Goal: Information Seeking & Learning: Learn about a topic

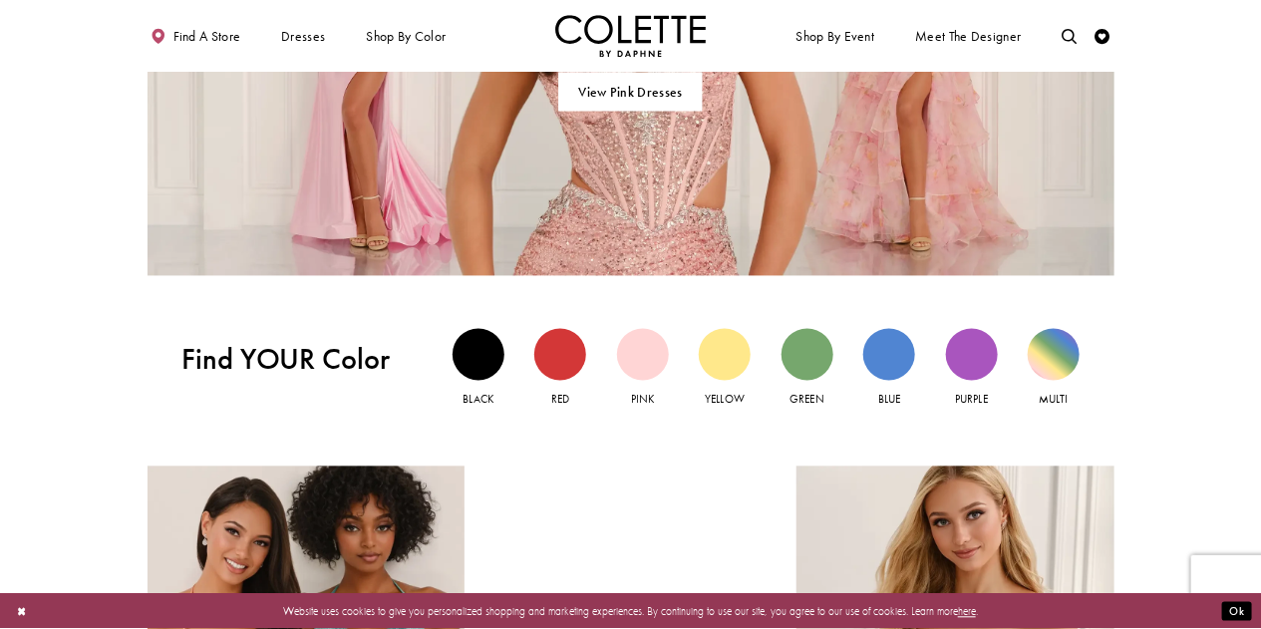
scroll to position [1385, 0]
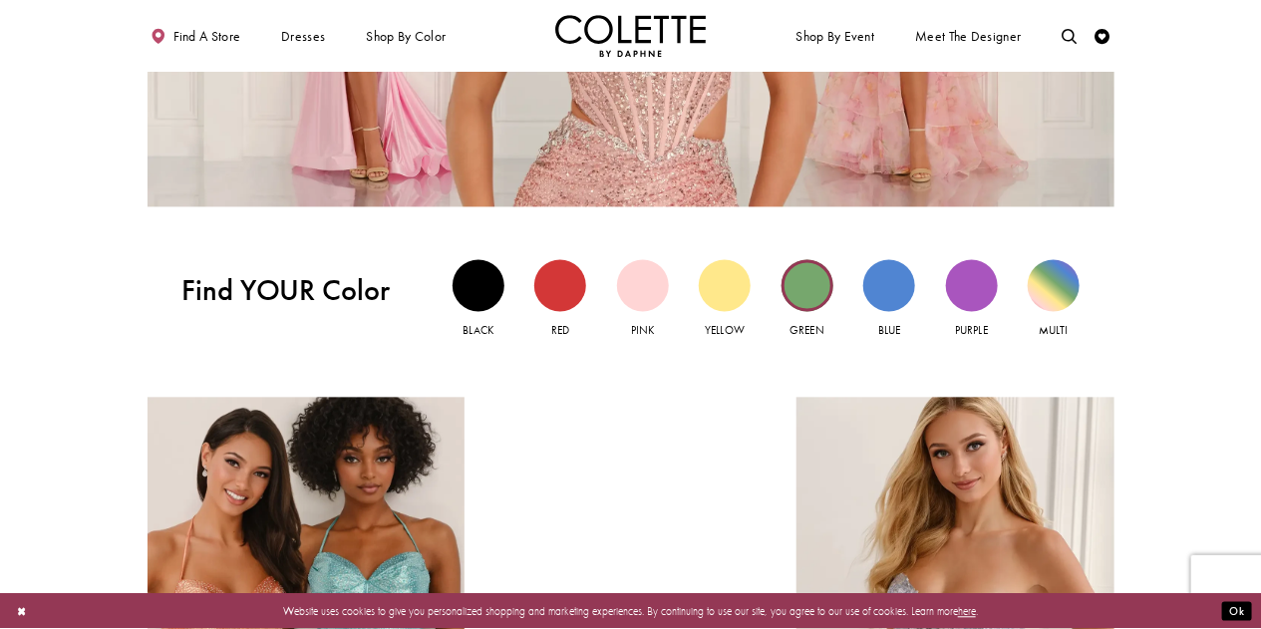
click at [803, 299] on div "Green view" at bounding box center [808, 286] width 52 height 52
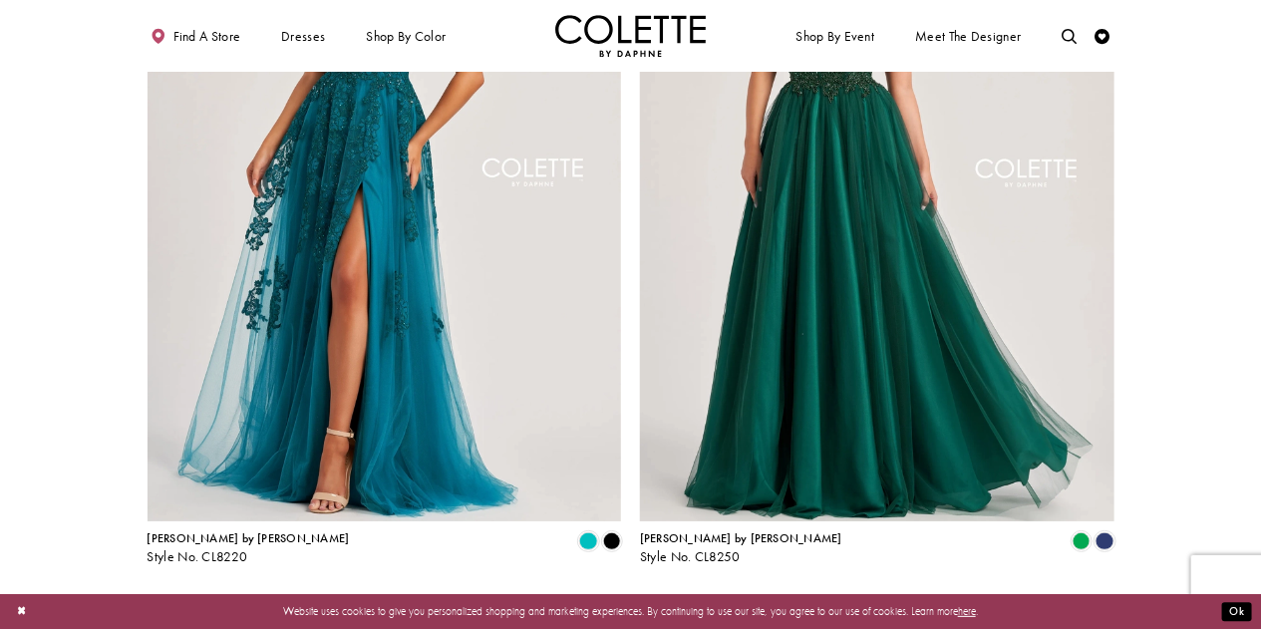
scroll to position [2749, 0]
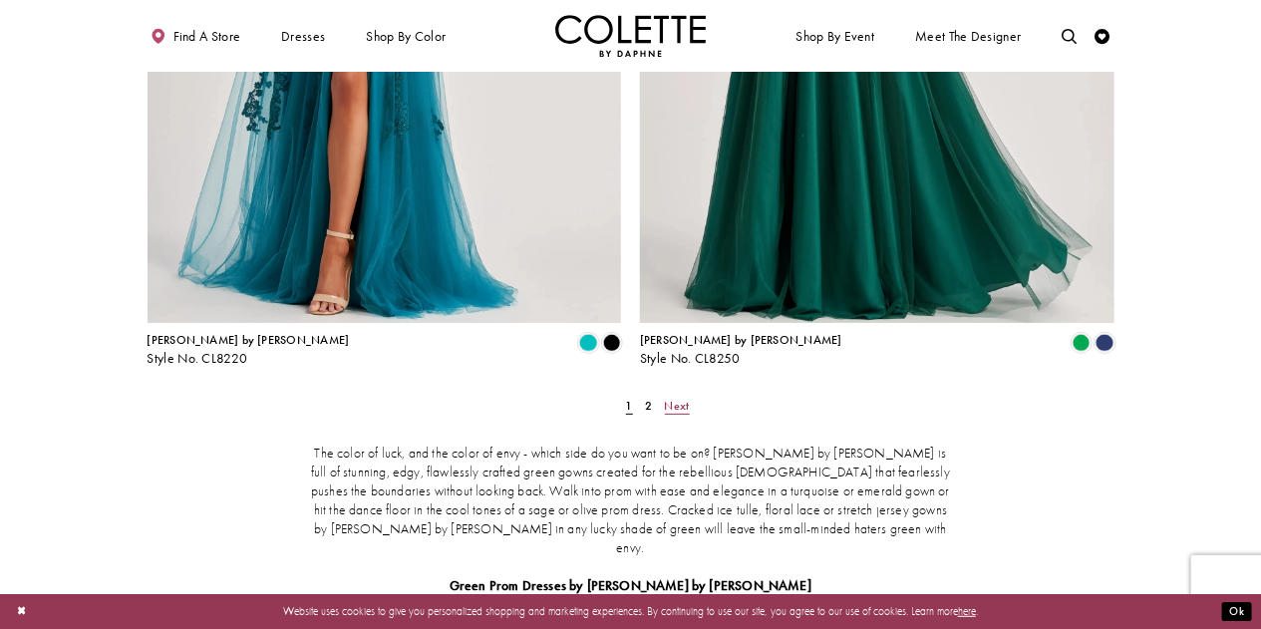
click at [682, 398] on span "Next" at bounding box center [677, 406] width 25 height 16
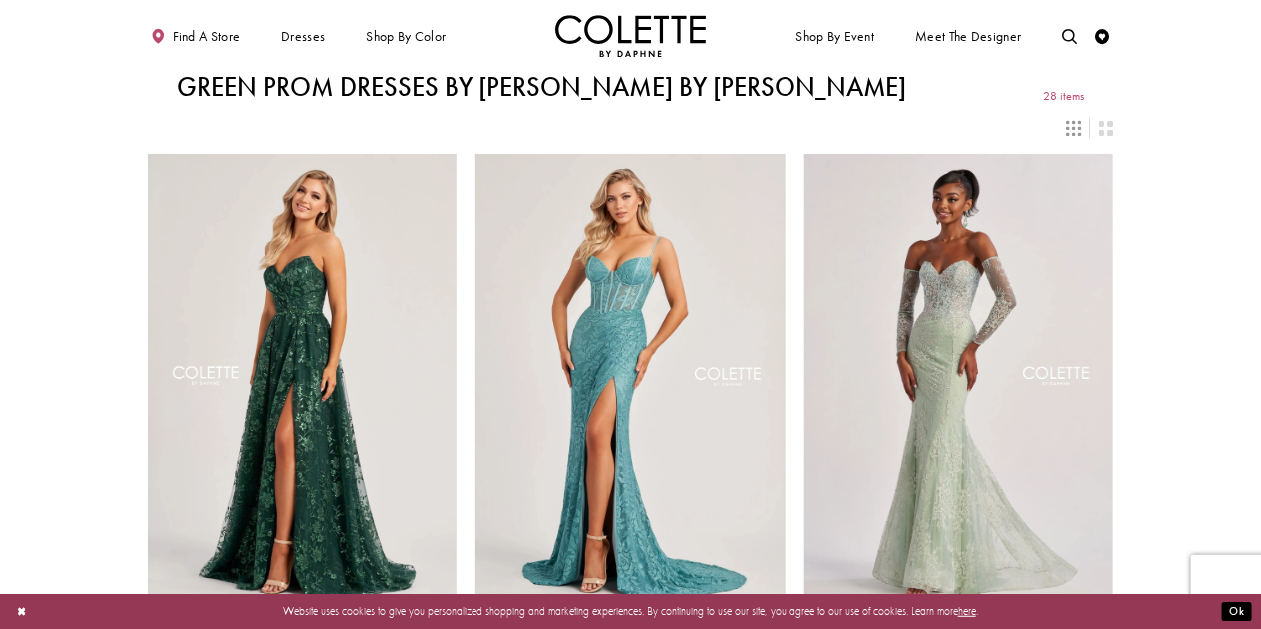
click at [197, 140] on div "Colette by Daphne Style No. CL8260 Skip Color List #aa6cf00a42 to end Color Lis…" at bounding box center [302, 409] width 329 height 557
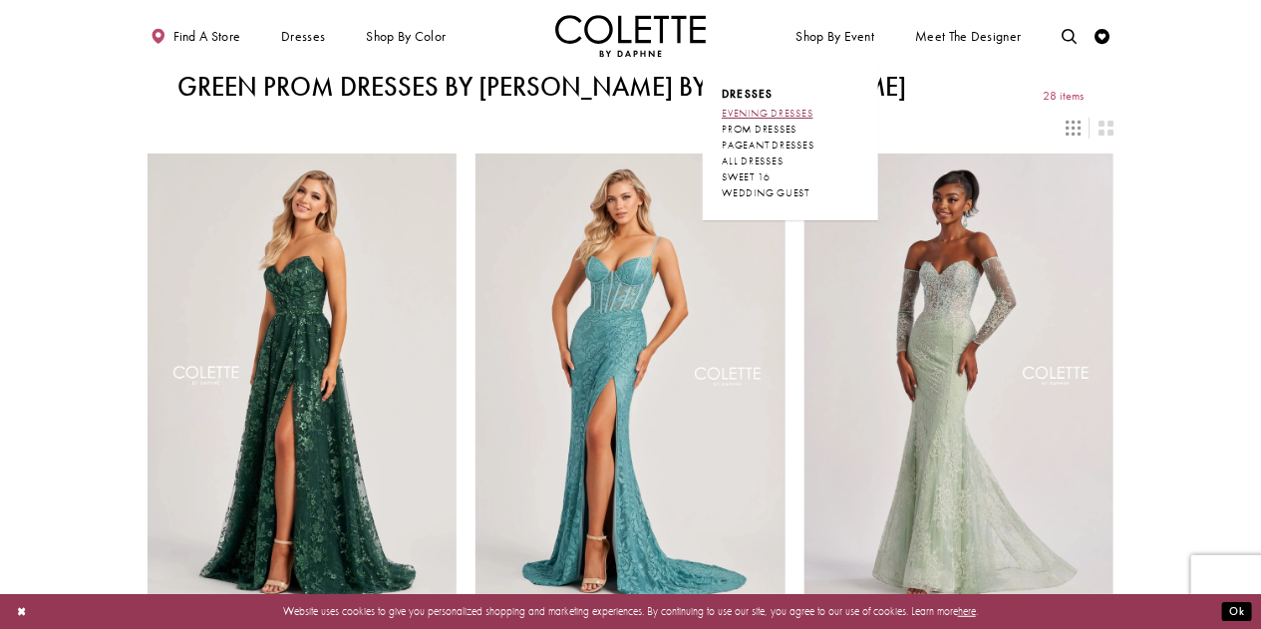
click at [798, 112] on span "EVENING DRESSES" at bounding box center [767, 113] width 91 height 13
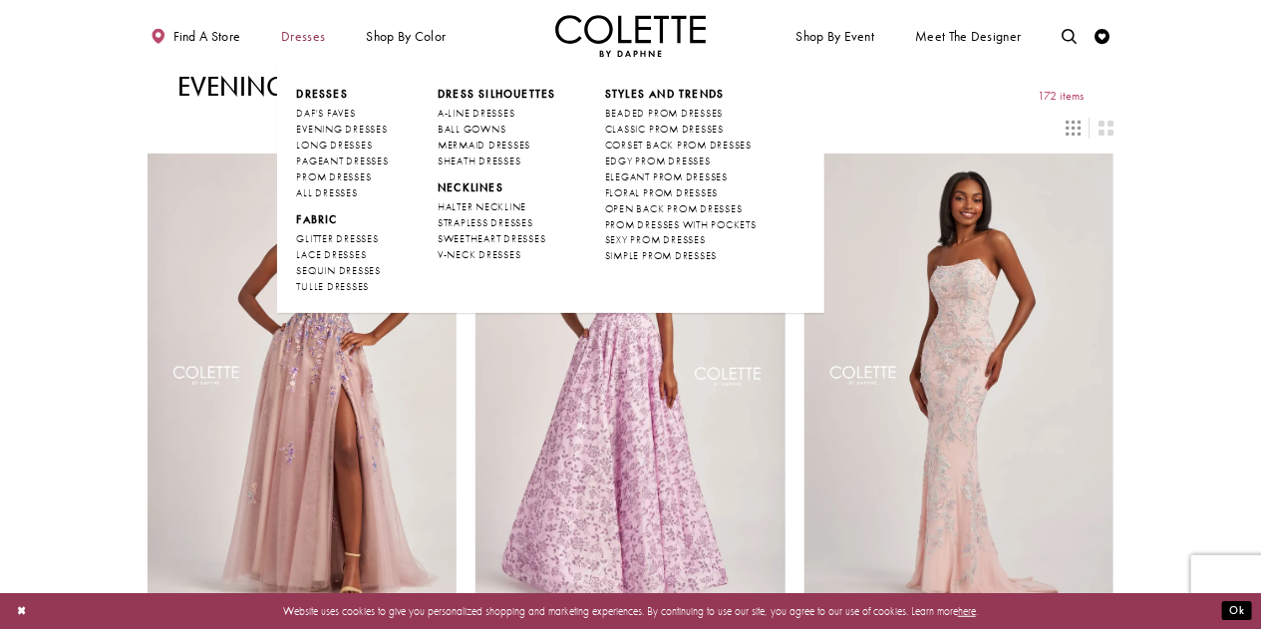
click at [298, 37] on span "Dresses" at bounding box center [303, 36] width 44 height 15
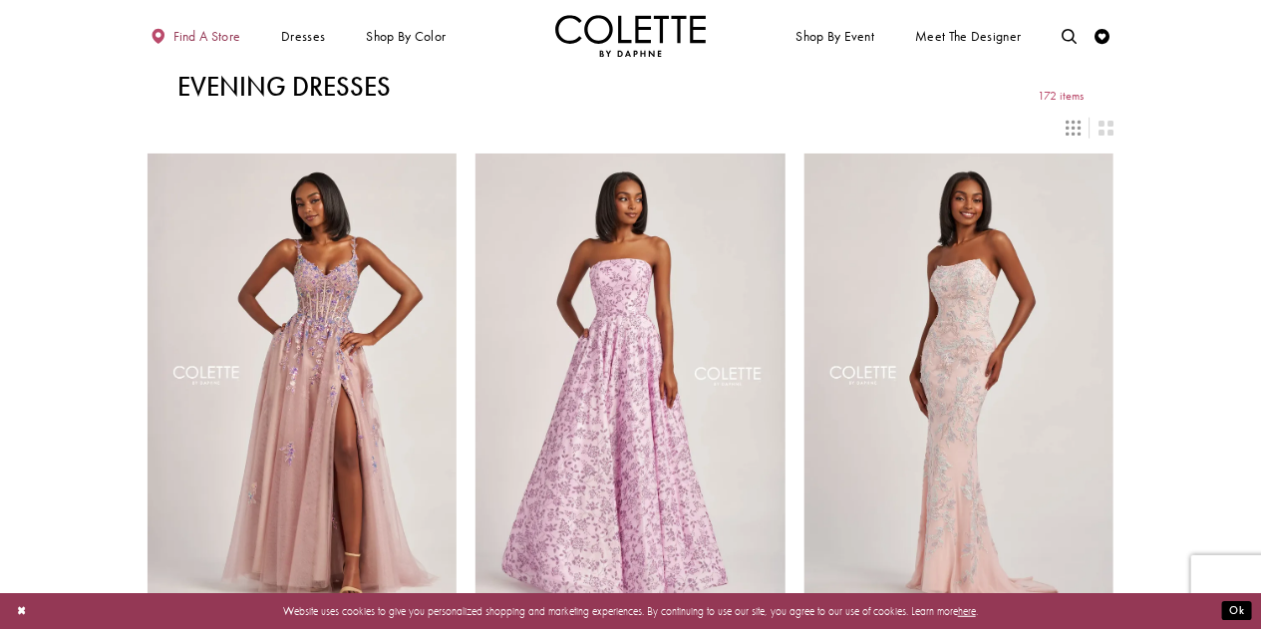
click at [193, 36] on span "Find a store" at bounding box center [208, 36] width 68 height 15
